Goal: Transaction & Acquisition: Purchase product/service

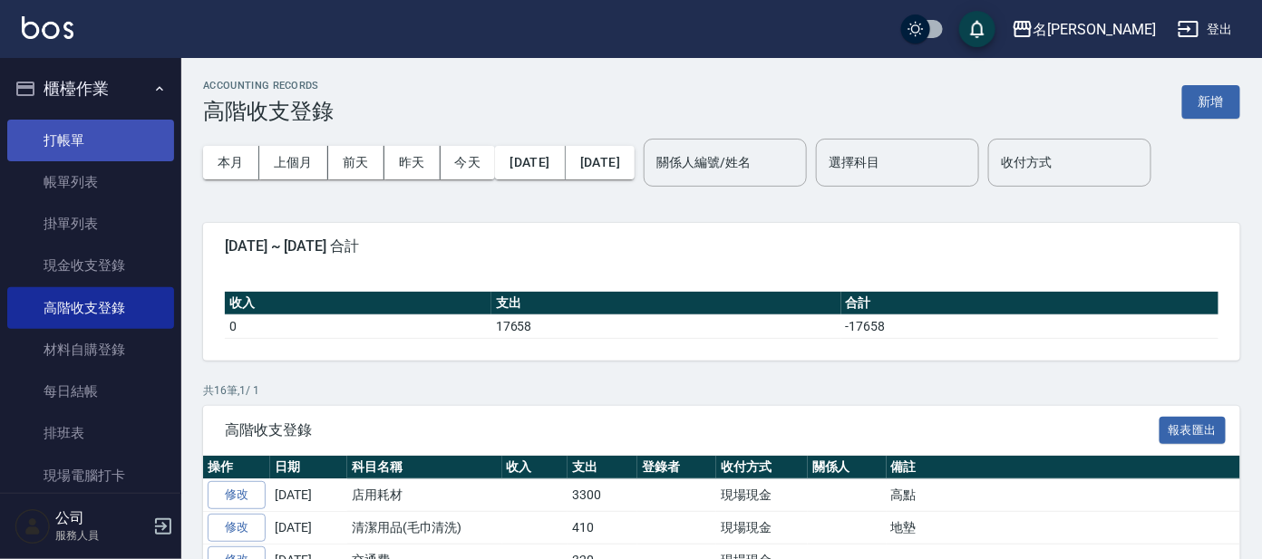
click at [57, 144] on link "打帳單" at bounding box center [90, 141] width 167 height 42
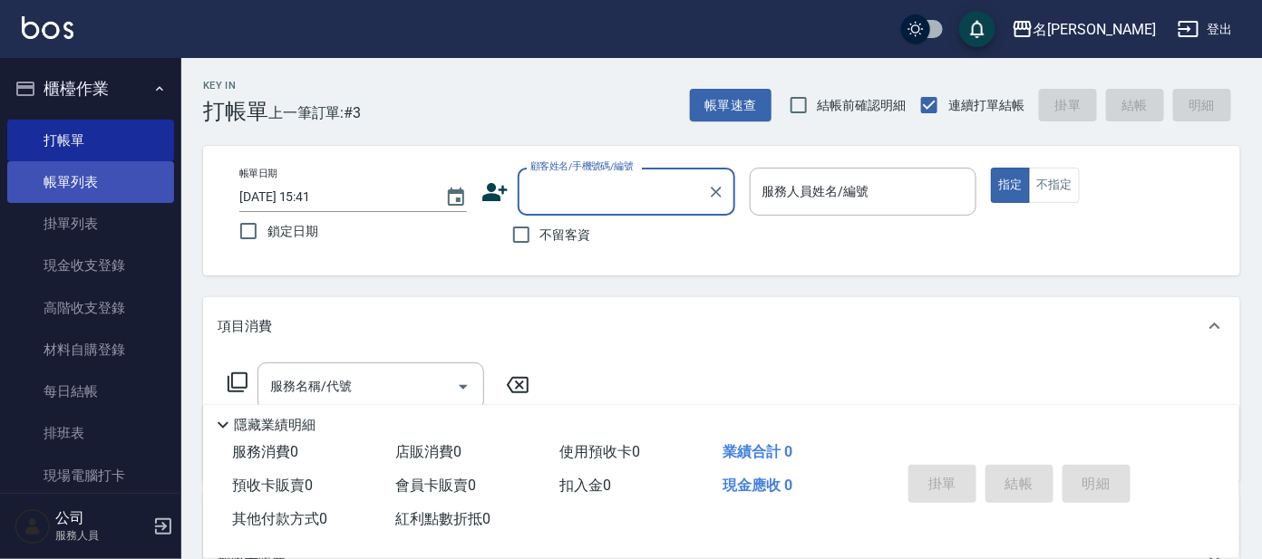
click at [103, 170] on link "帳單列表" at bounding box center [90, 182] width 167 height 42
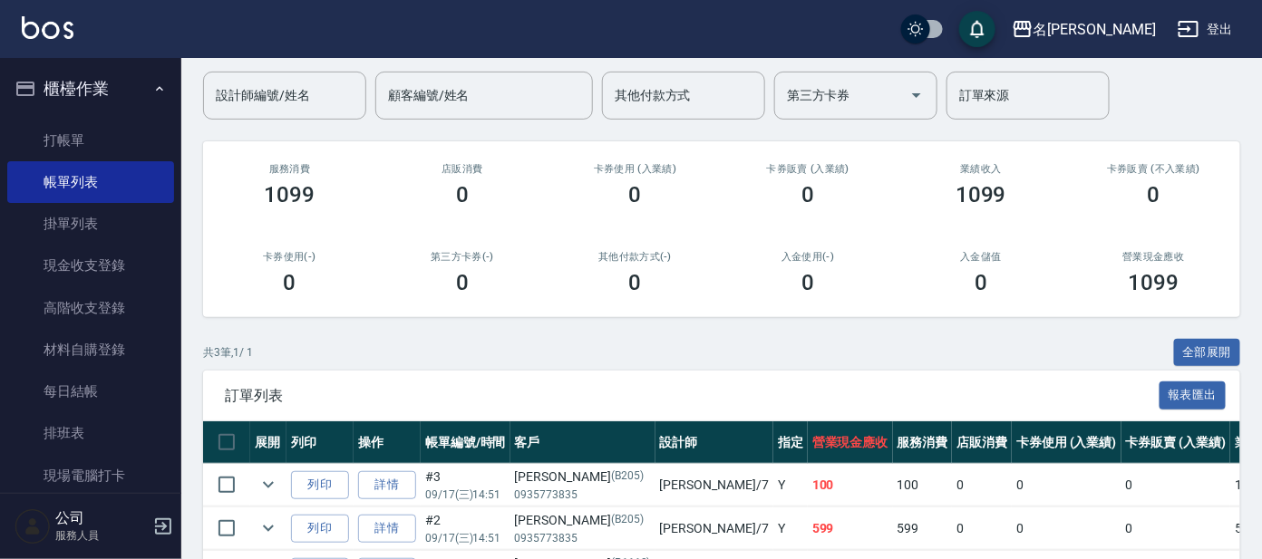
scroll to position [261, 0]
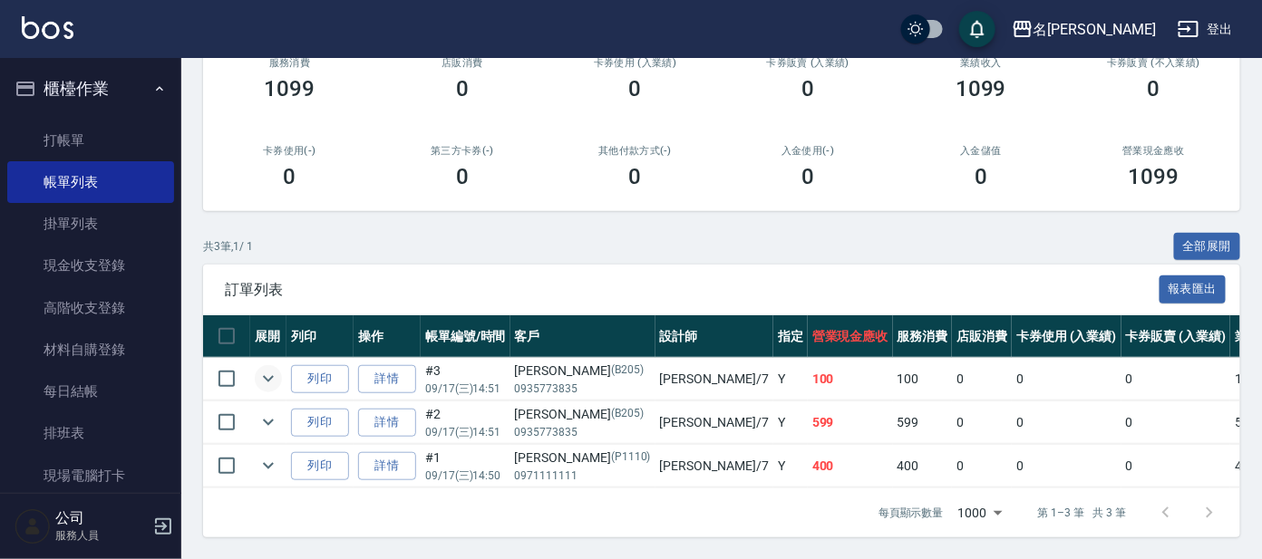
click at [263, 368] on icon "expand row" at bounding box center [268, 379] width 22 height 22
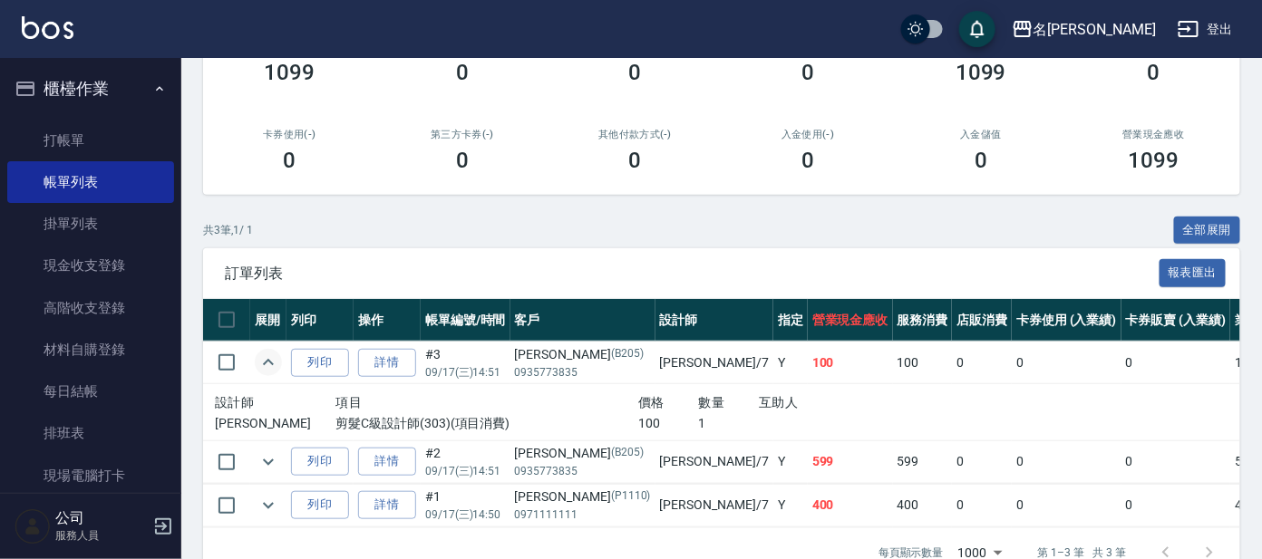
click at [263, 355] on icon "expand row" at bounding box center [268, 363] width 22 height 22
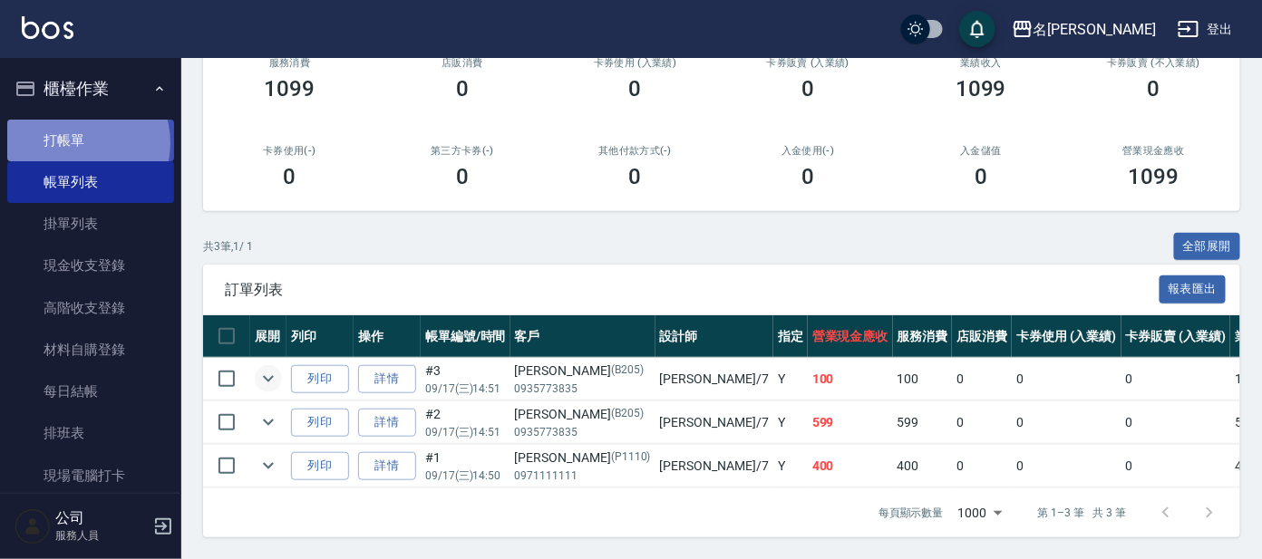
click at [77, 142] on link "打帳單" at bounding box center [90, 141] width 167 height 42
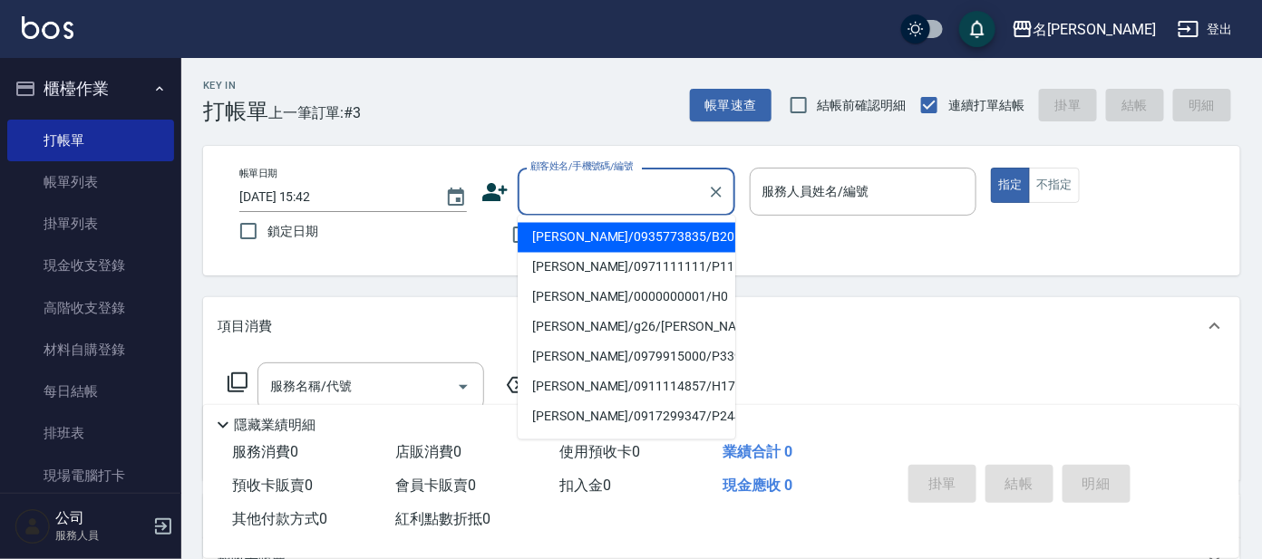
click at [583, 203] on input "顧客姓名/手機號碼/編號" at bounding box center [613, 192] width 174 height 32
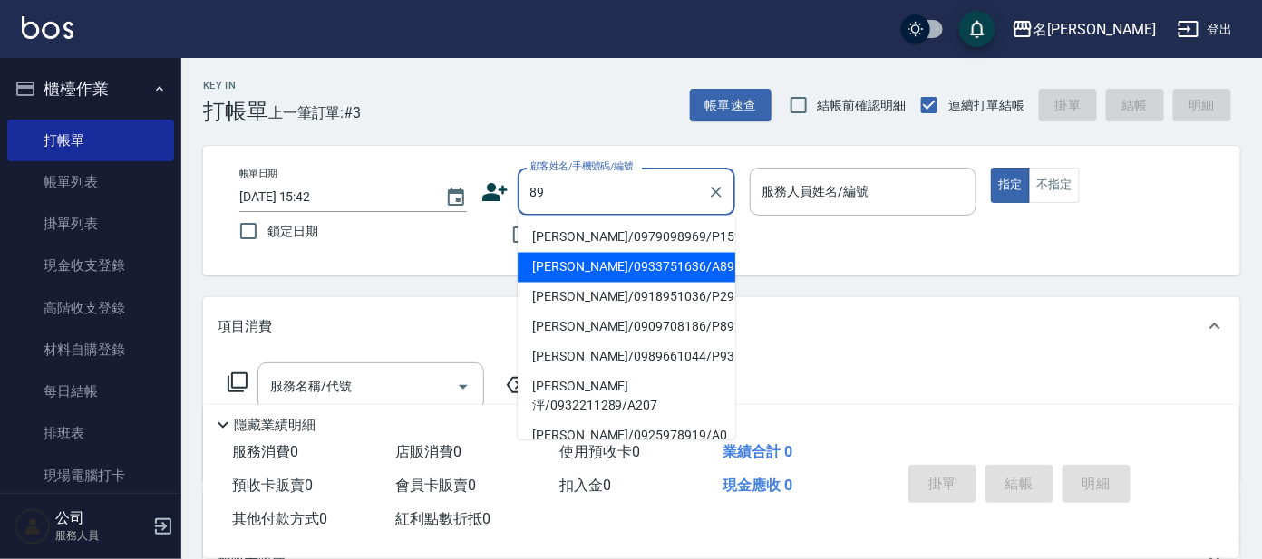
click at [659, 263] on li "[PERSON_NAME]/0933751636/A89" at bounding box center [627, 268] width 218 height 30
type input "[PERSON_NAME]/0933751636/A89"
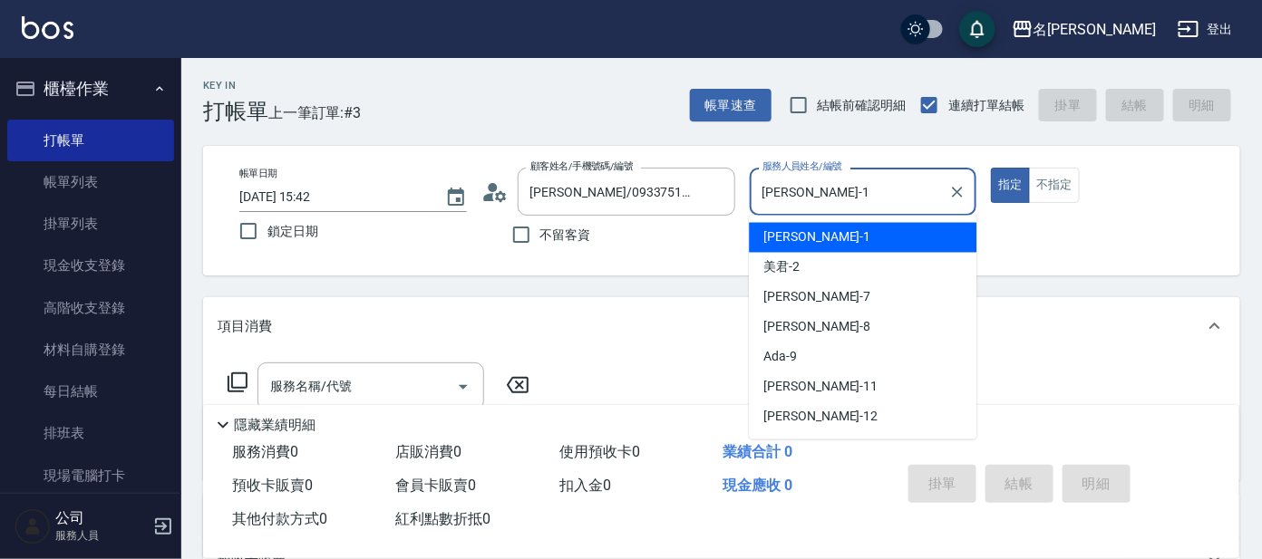
click at [811, 177] on input "[PERSON_NAME]-1" at bounding box center [850, 192] width 184 height 32
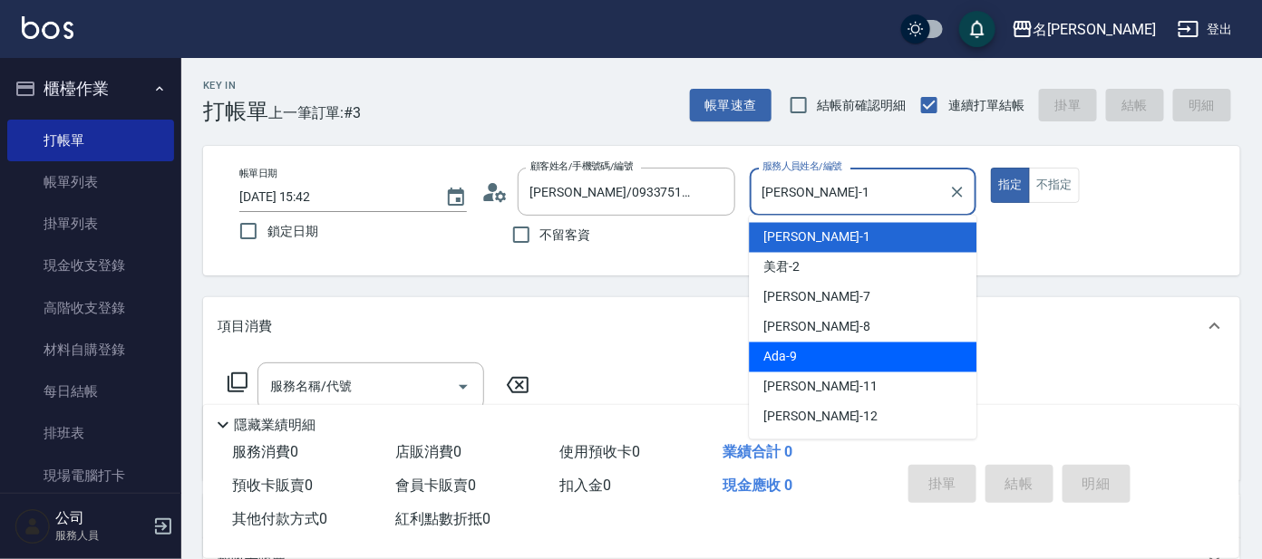
click at [825, 350] on div "Ada -9" at bounding box center [863, 358] width 228 height 30
type input "Ada-9"
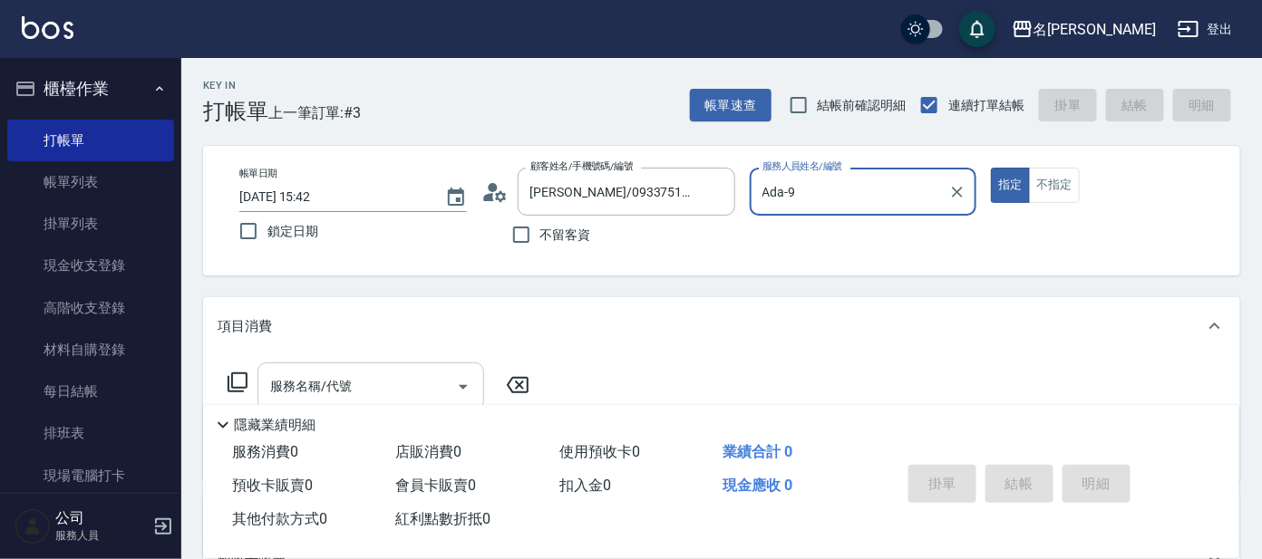
click at [362, 381] on input "服務名稱/代號" at bounding box center [357, 387] width 183 height 32
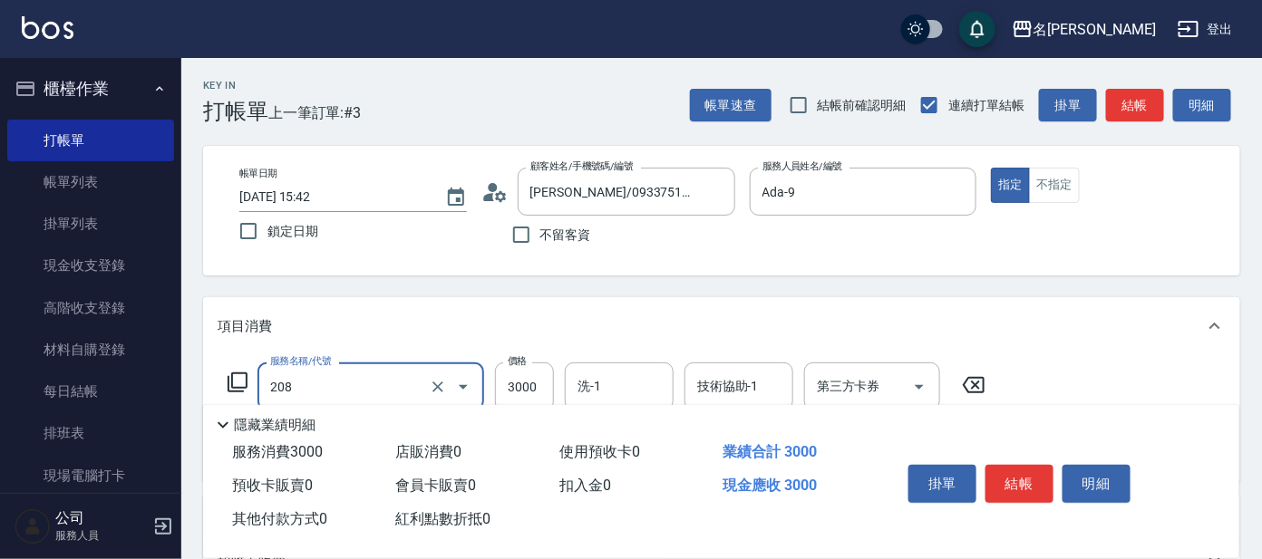
type input "調配燙(208)"
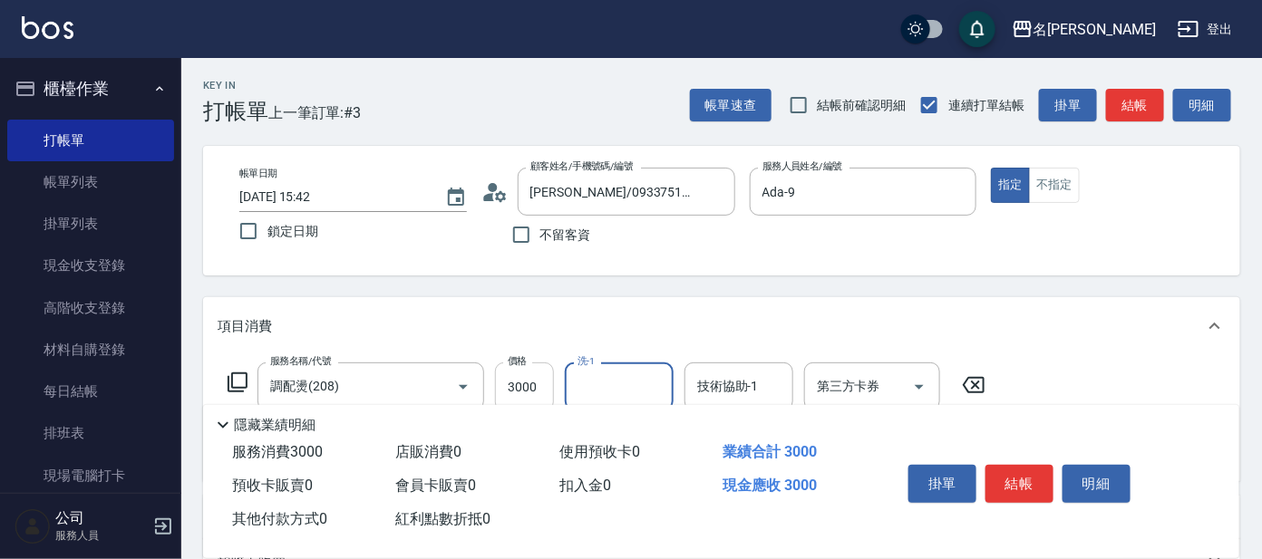
click at [534, 379] on input "3000" at bounding box center [524, 387] width 59 height 49
type input "4000"
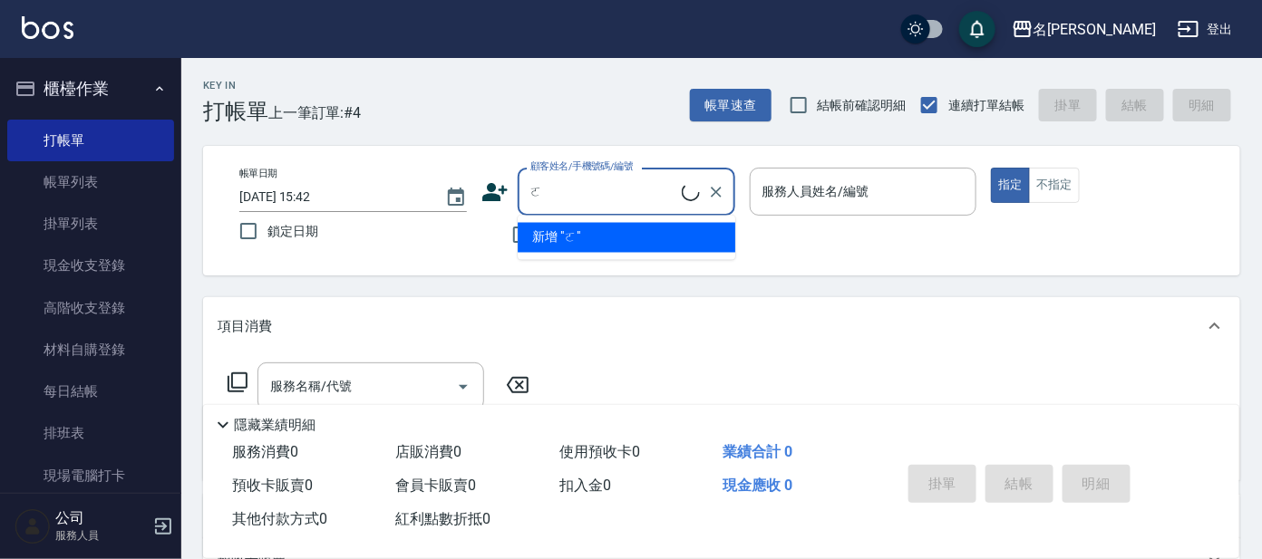
type input "2"
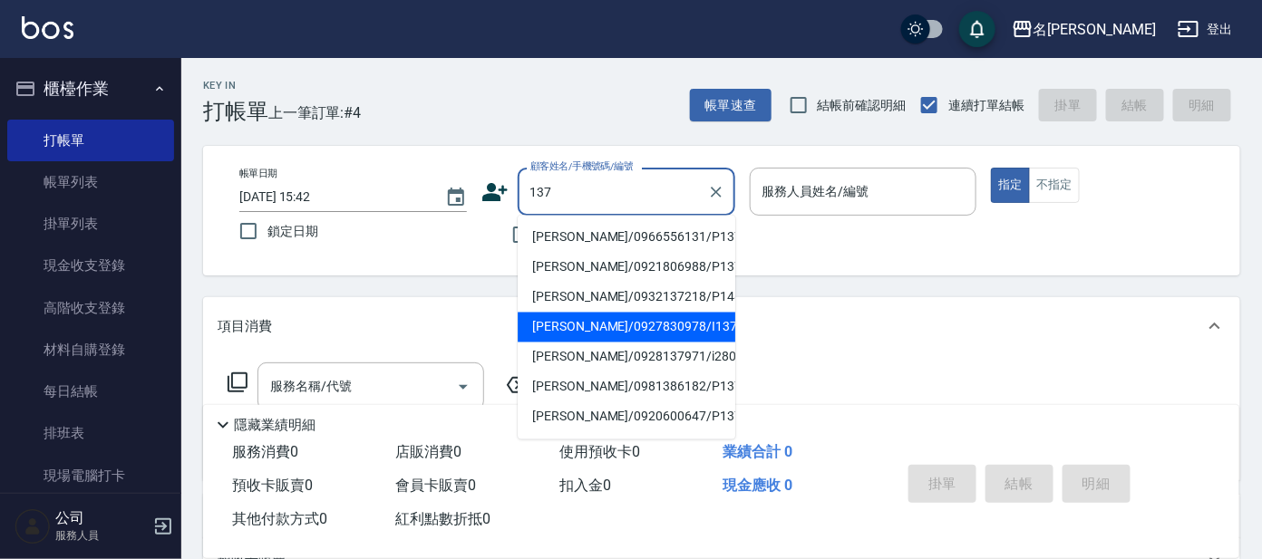
click at [593, 325] on li "[PERSON_NAME]/0927830978/I137" at bounding box center [627, 328] width 218 height 30
type input "[PERSON_NAME]/0927830978/I137"
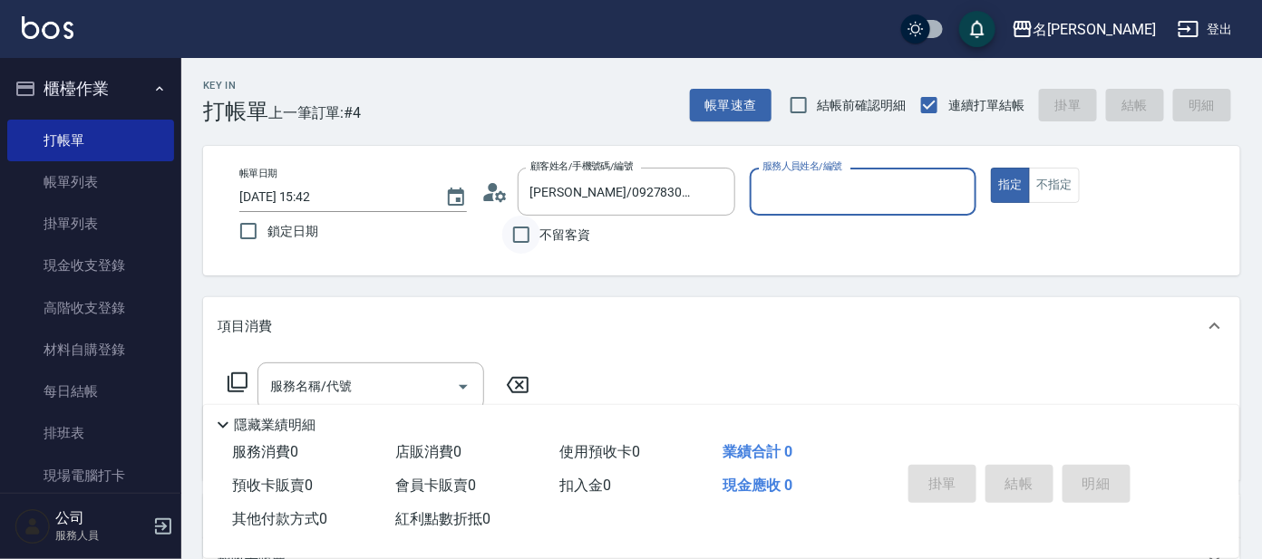
type input "Ada-9"
click at [498, 189] on icon at bounding box center [494, 192] width 27 height 27
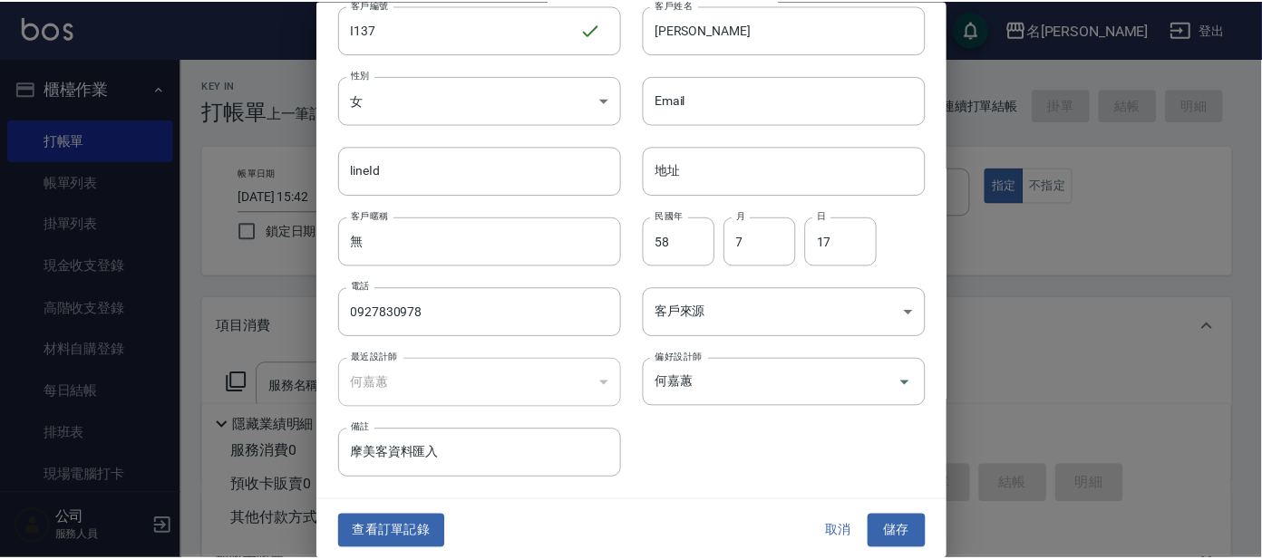
scroll to position [68, 0]
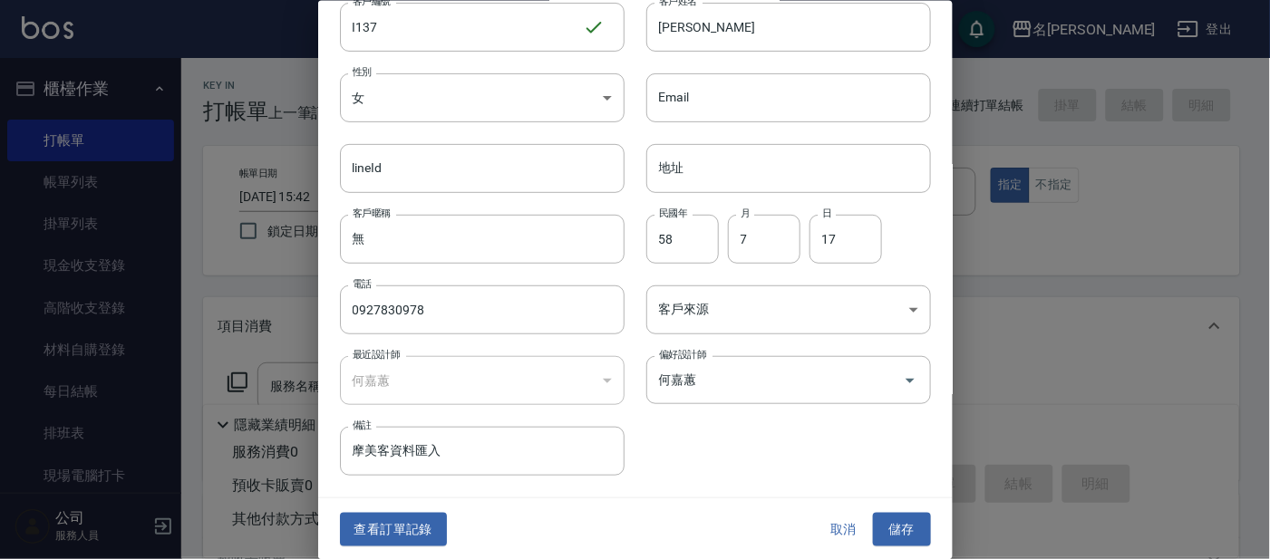
click at [379, 507] on div "查看訂單記錄 取消 儲存" at bounding box center [635, 530] width 635 height 63
click at [388, 523] on button "查看訂單記錄" at bounding box center [393, 530] width 107 height 34
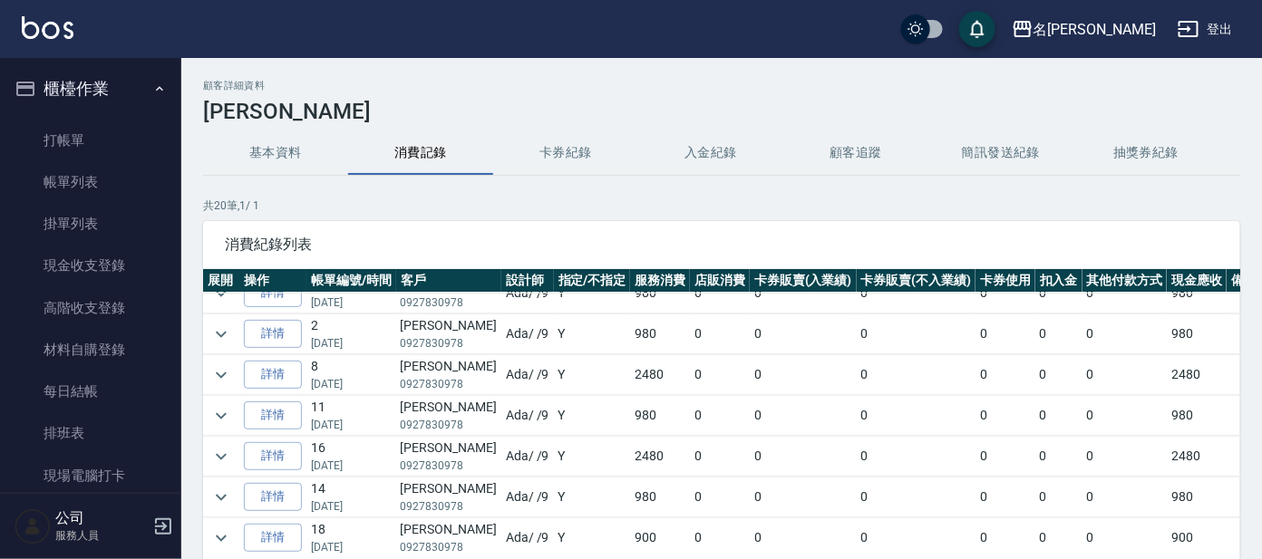
scroll to position [112, 0]
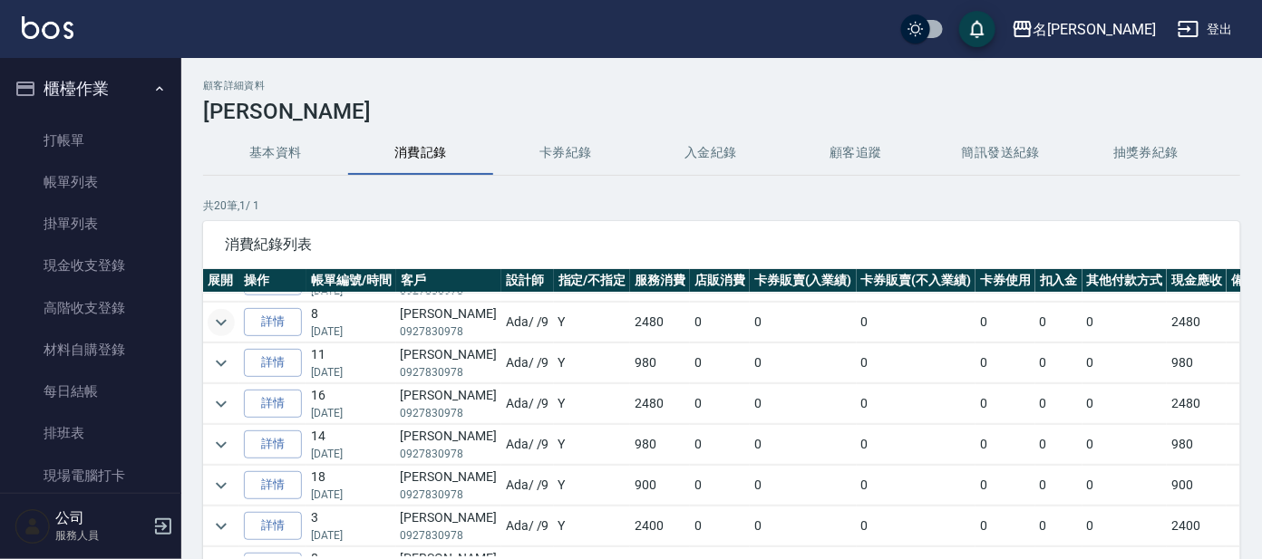
click at [228, 314] on icon "expand row" at bounding box center [221, 323] width 22 height 22
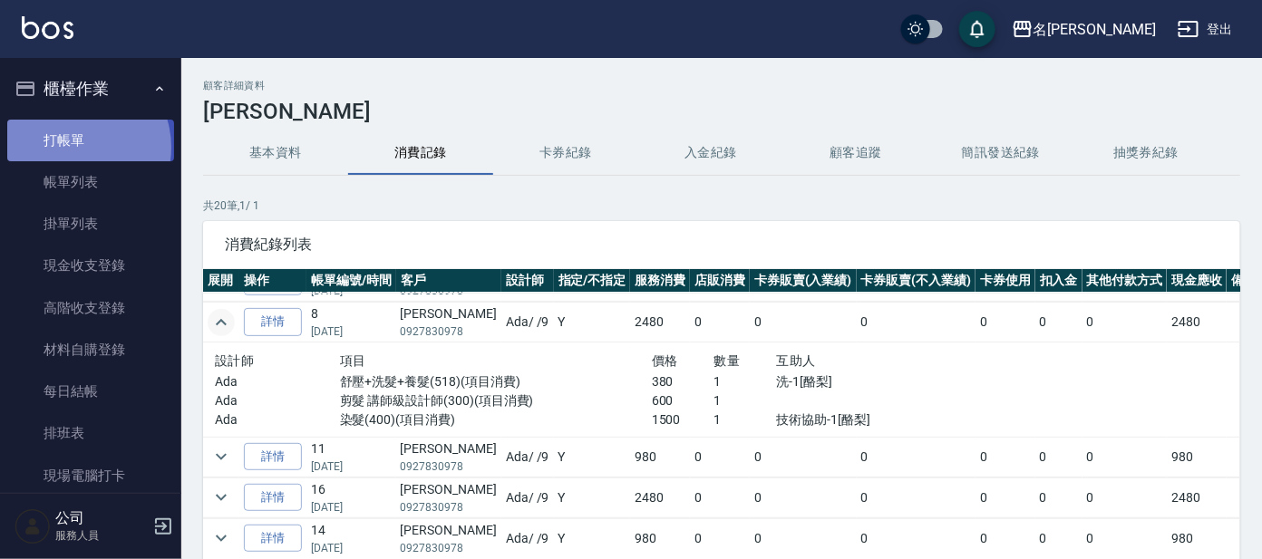
click at [77, 147] on link "打帳單" at bounding box center [90, 141] width 167 height 42
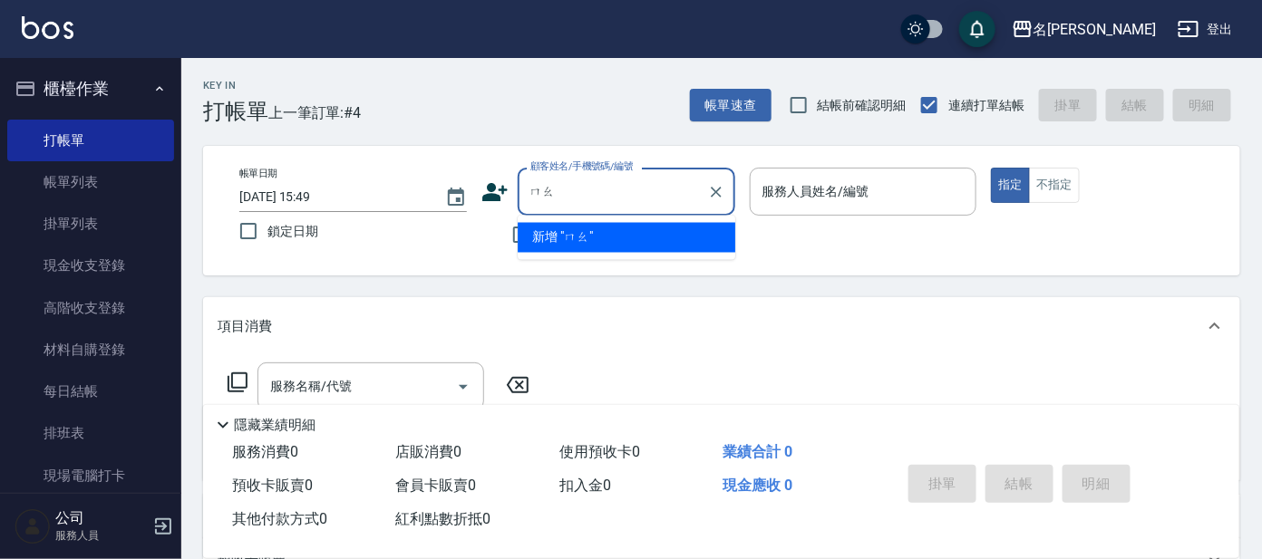
type input "毛"
